Goal: Find specific page/section: Find specific page/section

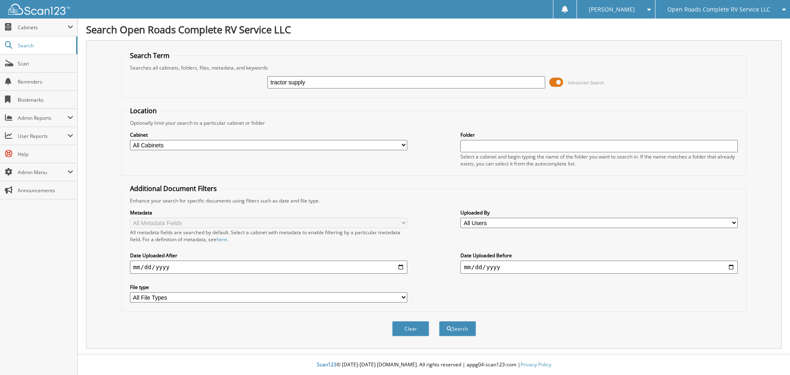
type input "tractor supply"
click at [439, 321] on button "Search" at bounding box center [457, 328] width 37 height 15
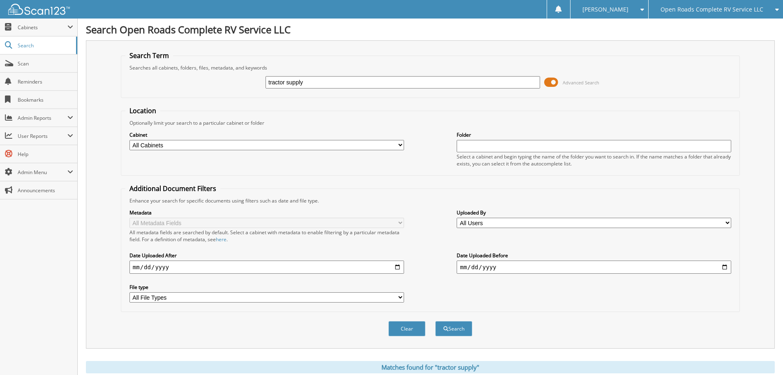
click at [551, 82] on span at bounding box center [551, 82] width 14 height 12
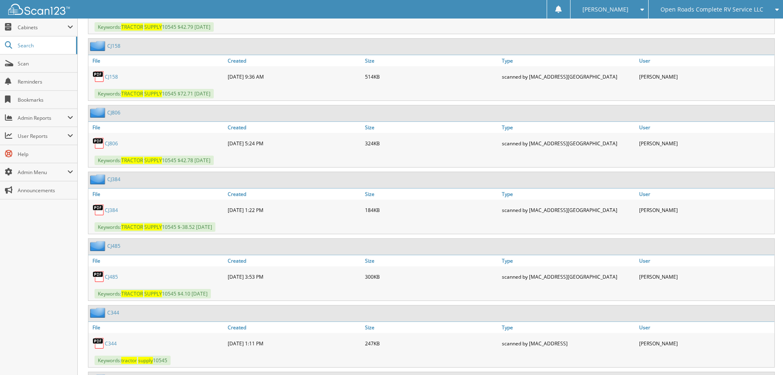
scroll to position [2796, 0]
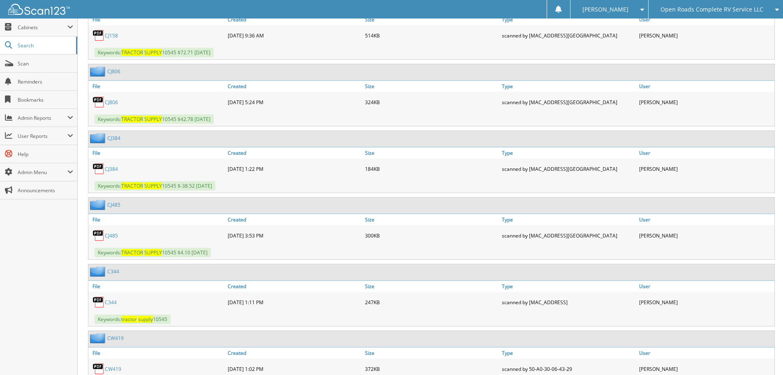
click at [111, 303] on link "C344" at bounding box center [111, 302] width 12 height 7
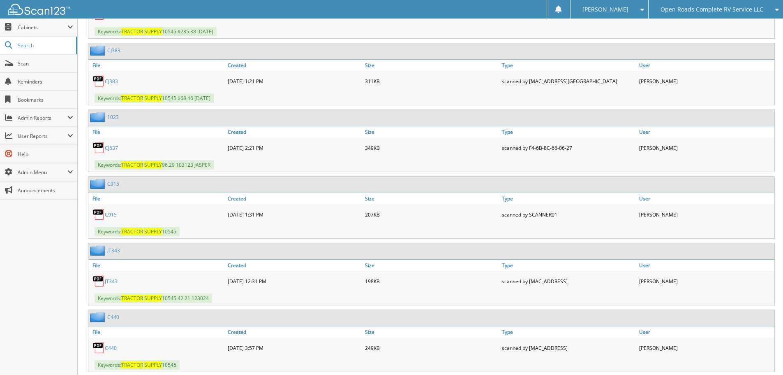
scroll to position [4318, 0]
click at [116, 213] on link "C915" at bounding box center [111, 213] width 12 height 7
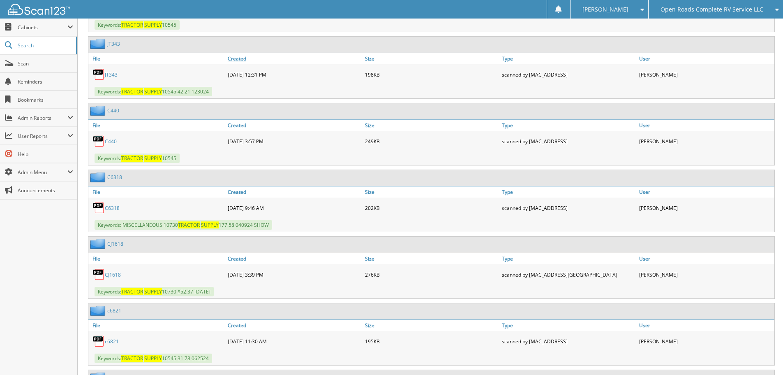
scroll to position [4565, 0]
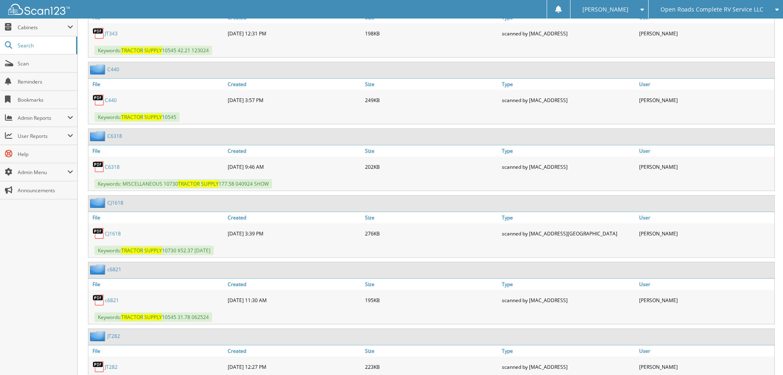
click at [112, 98] on link "C440" at bounding box center [111, 100] width 12 height 7
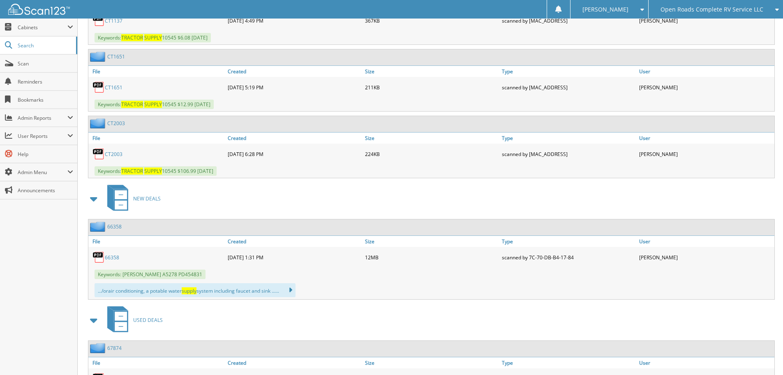
scroll to position [7345, 0]
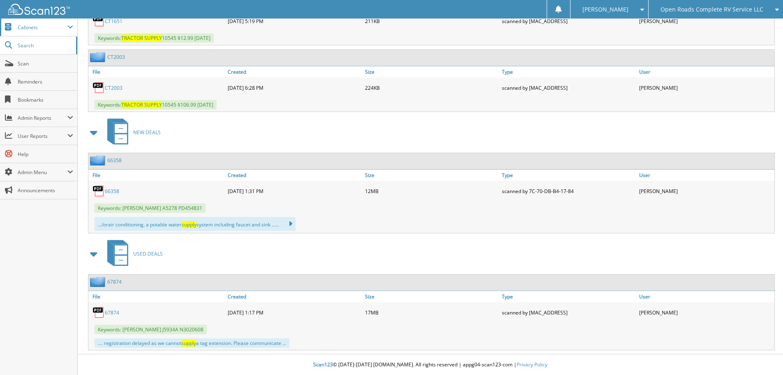
click at [31, 33] on span "Cabinets" at bounding box center [38, 28] width 77 height 18
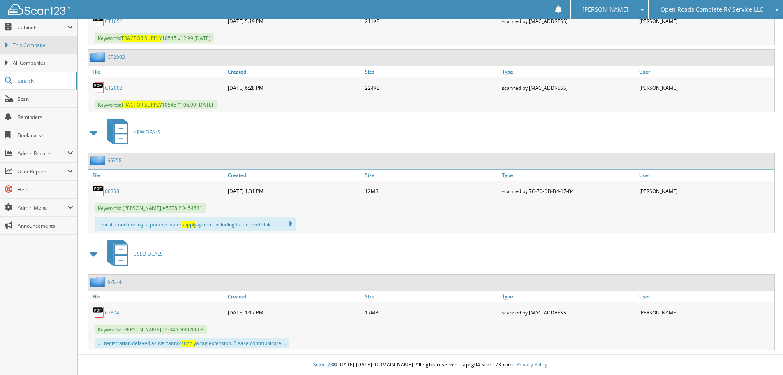
click at [30, 42] on span "This Company" at bounding box center [43, 45] width 60 height 7
